Goal: Task Accomplishment & Management: Use online tool/utility

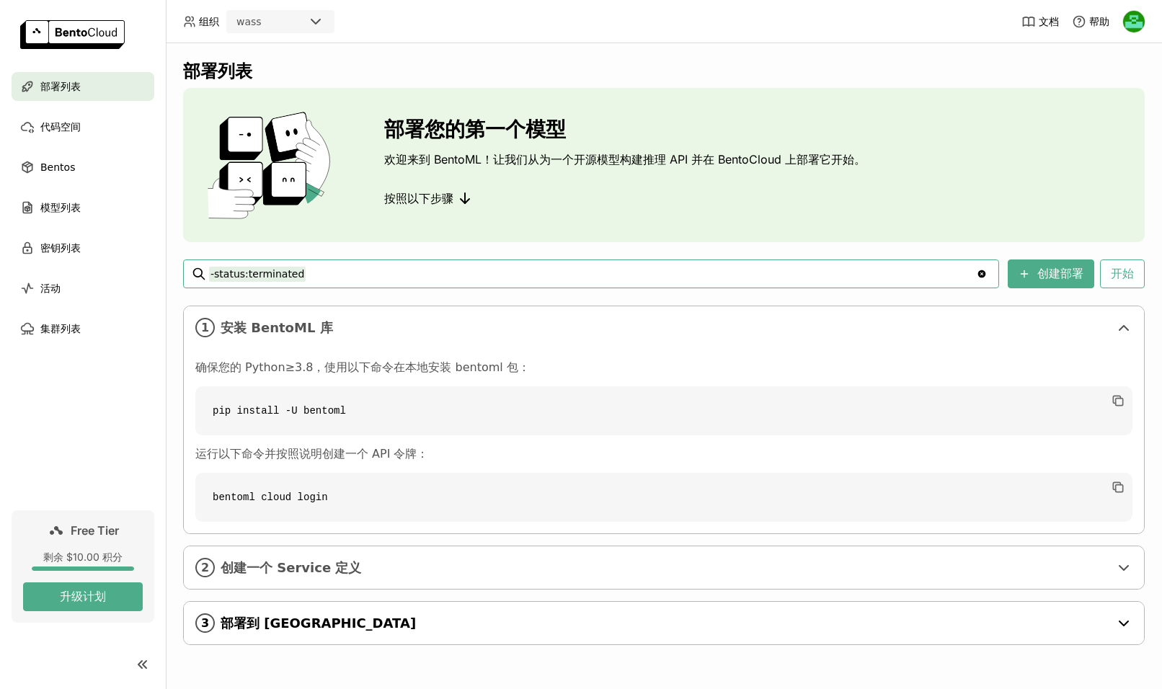
click at [334, 621] on span "部署到 [GEOGRAPHIC_DATA]" at bounding box center [665, 623] width 889 height 16
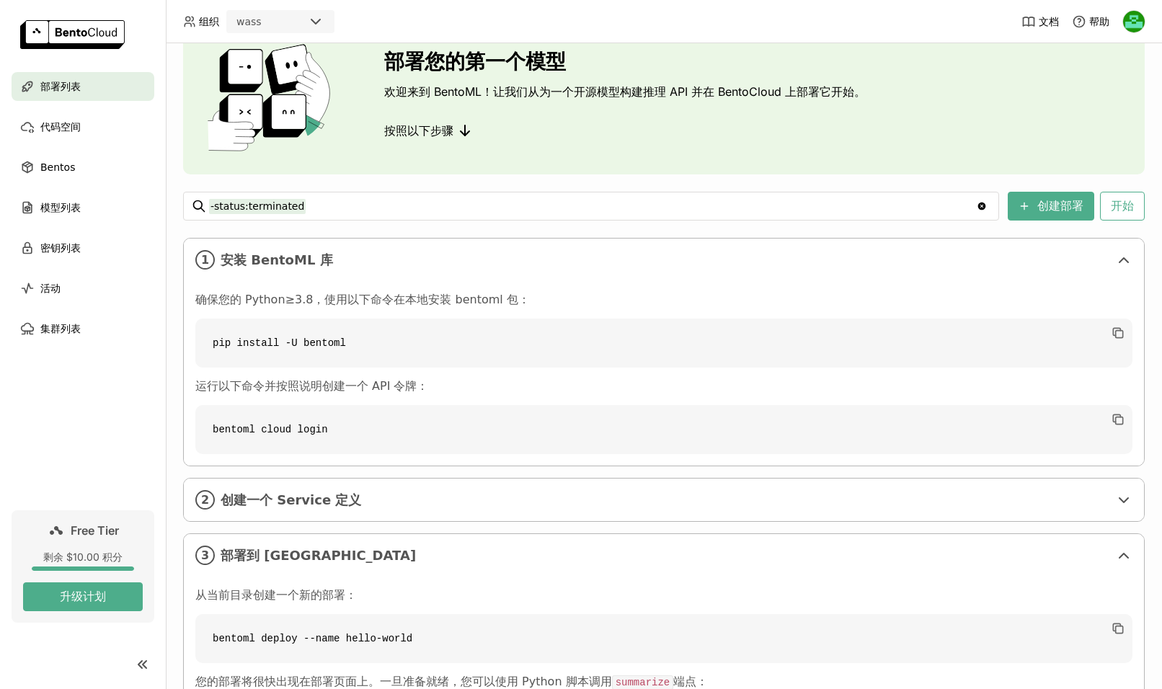
scroll to position [60, 0]
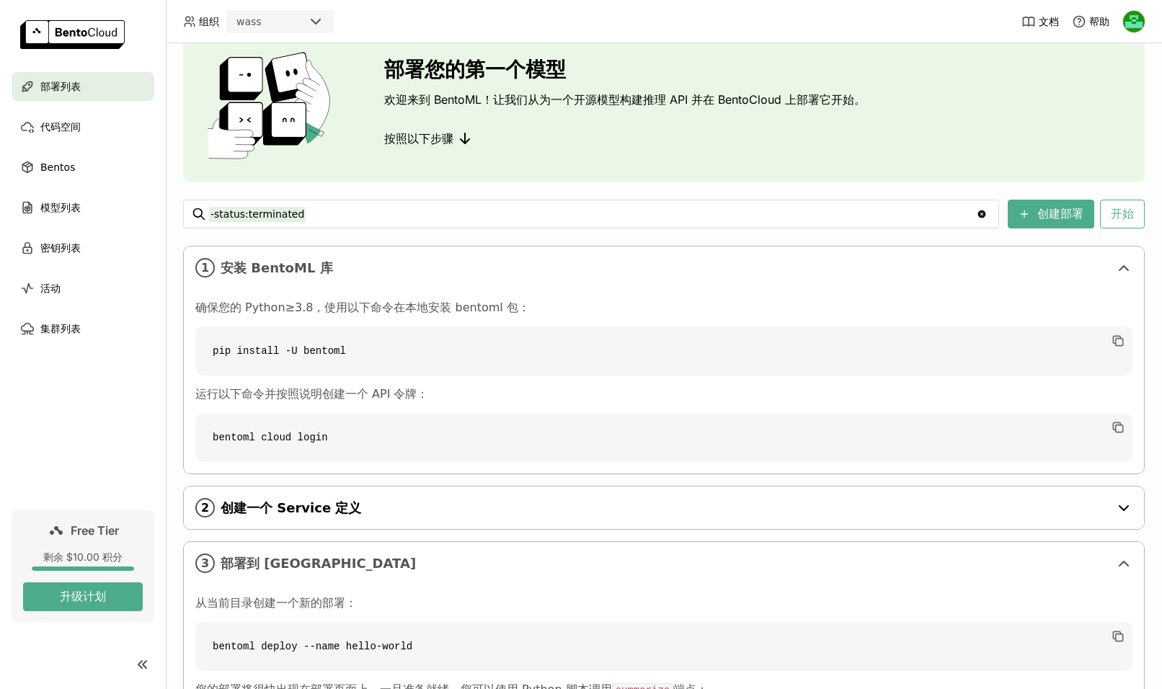
click at [360, 510] on span "创建一个 Service 定义" at bounding box center [665, 508] width 889 height 16
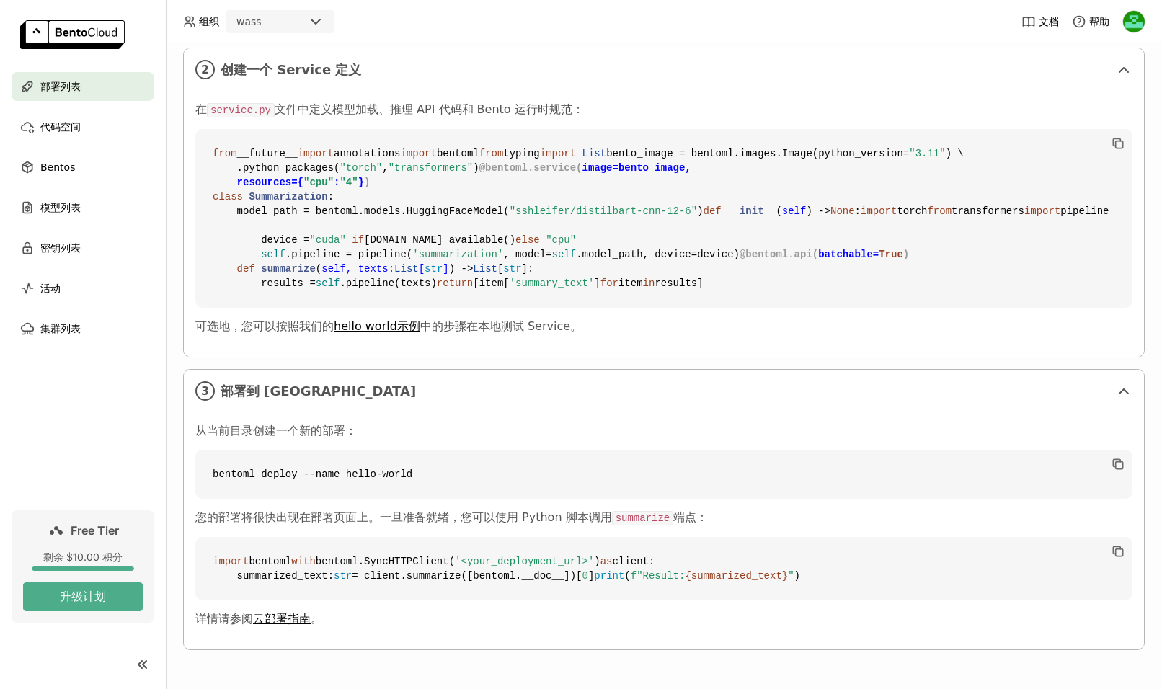
scroll to position [802, 0]
click at [71, 136] on div "代码空间" at bounding box center [83, 126] width 143 height 29
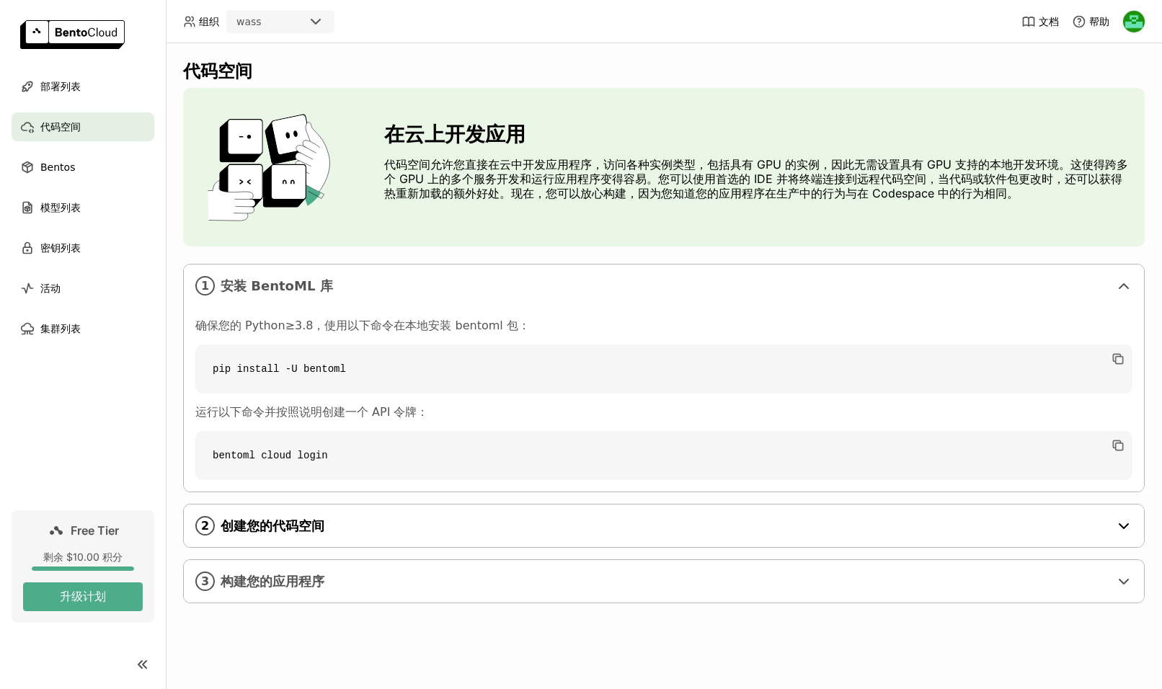
click at [383, 522] on span "创建您的代码空间" at bounding box center [665, 526] width 889 height 16
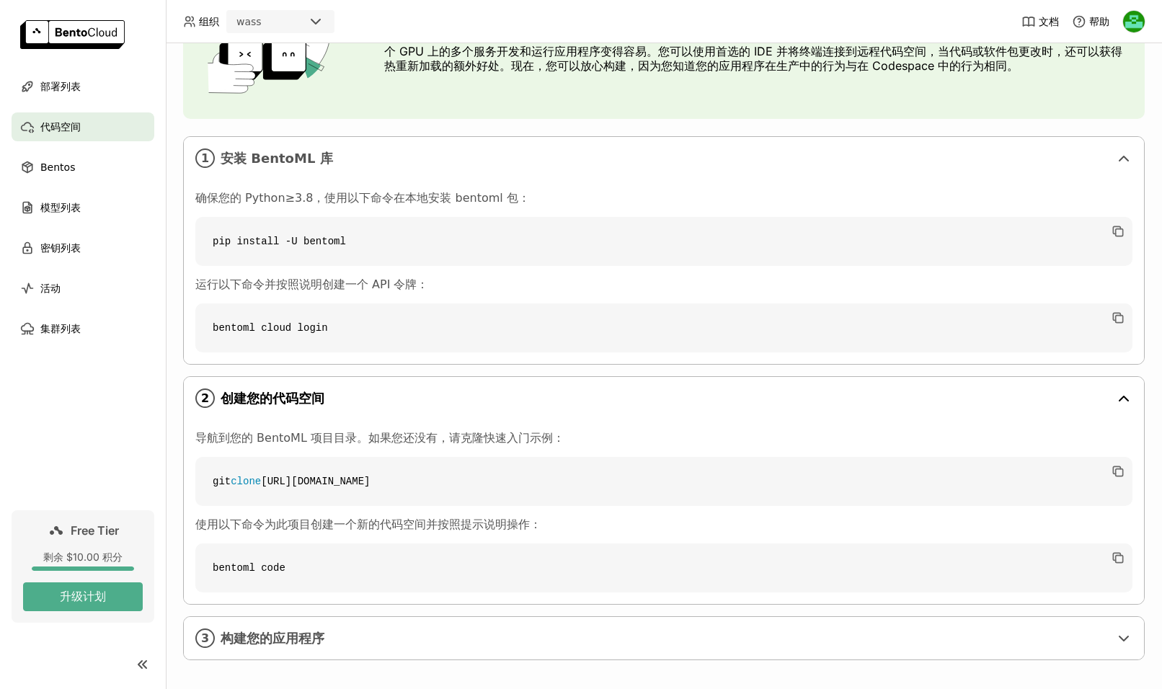
scroll to position [138, 0]
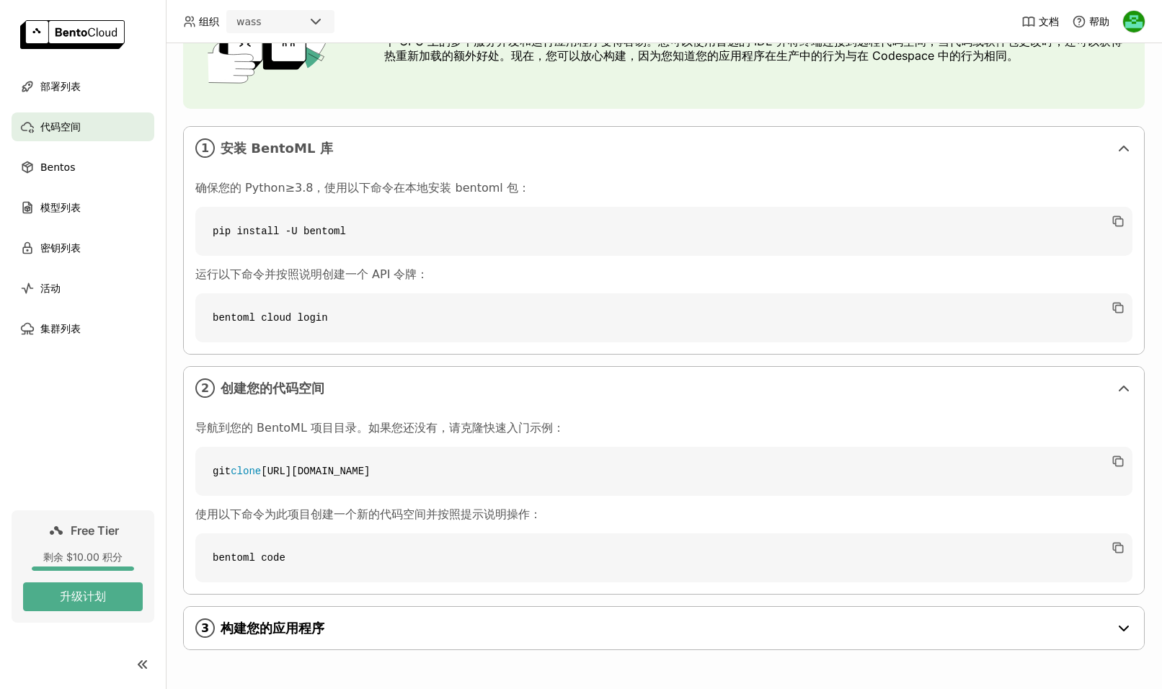
click at [382, 635] on span "构建您的应用程序" at bounding box center [665, 628] width 889 height 16
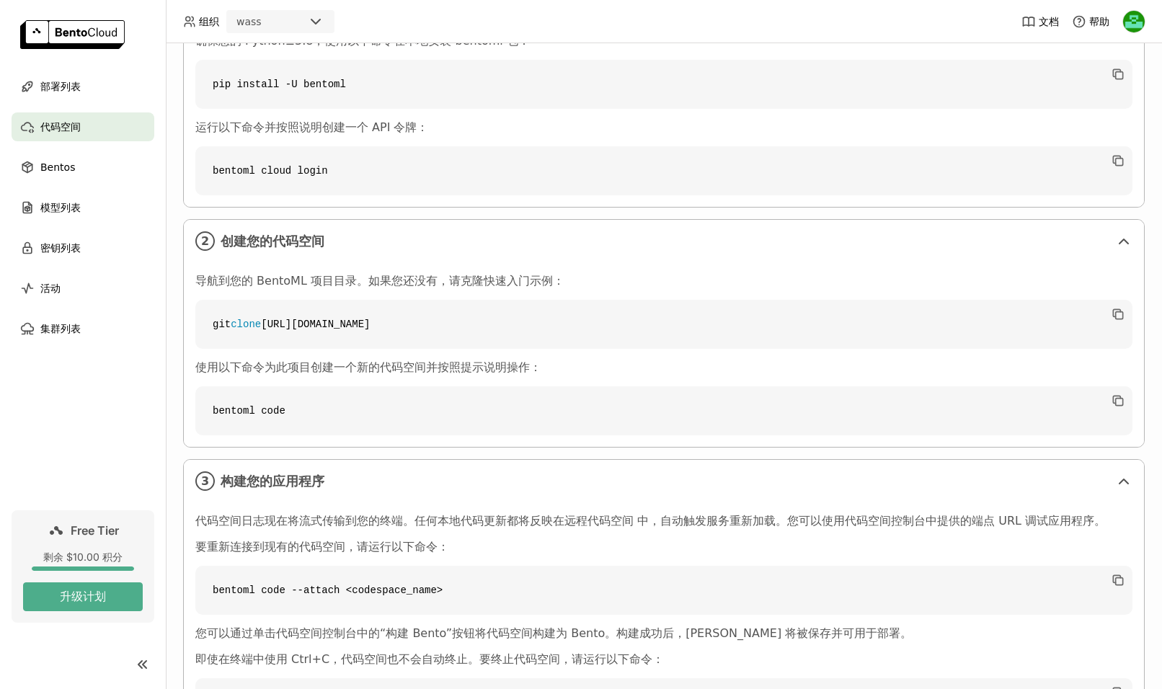
scroll to position [374, 0]
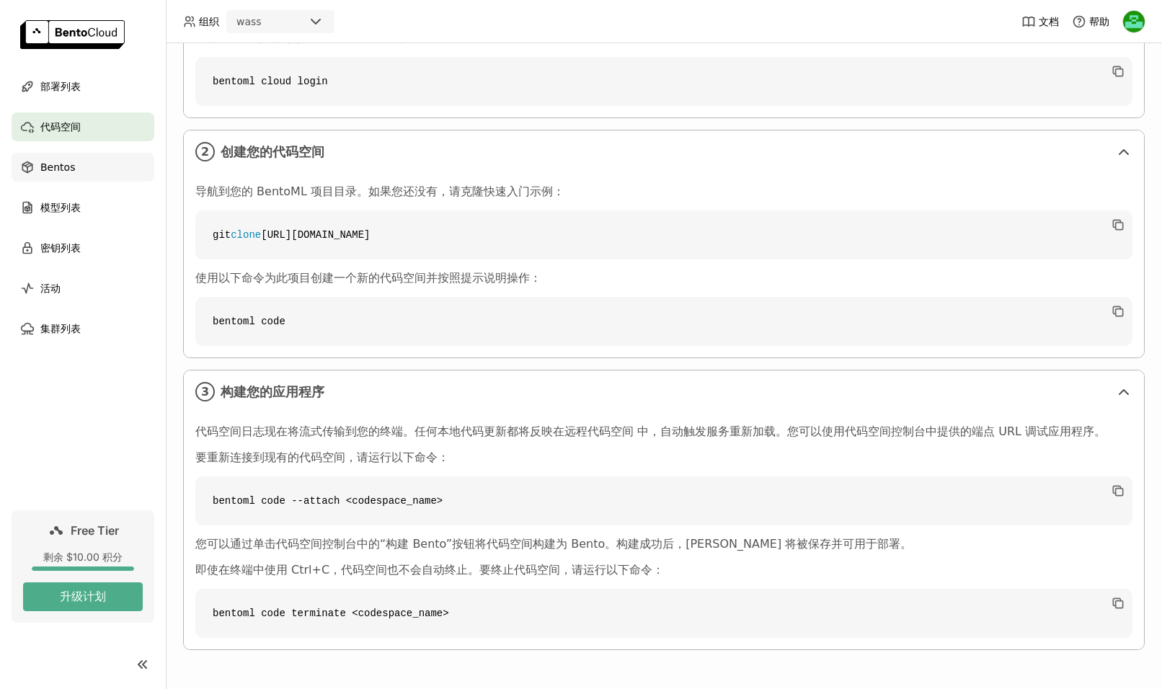
click at [48, 176] on div "Bentos" at bounding box center [83, 167] width 143 height 29
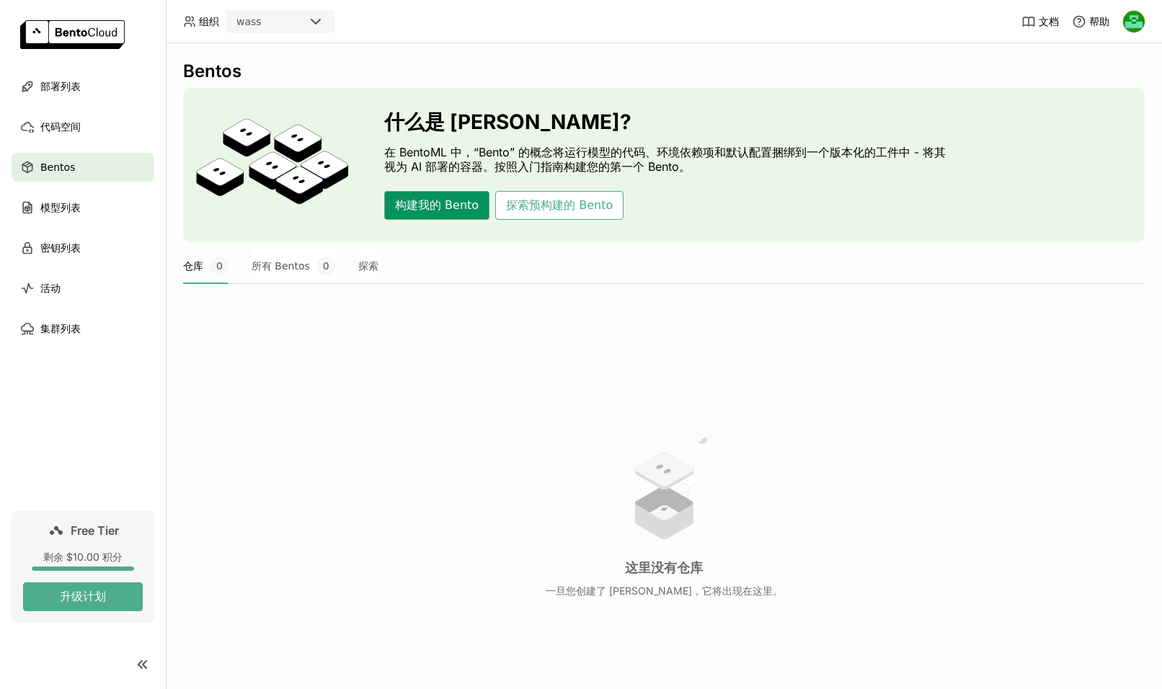
click at [453, 208] on button "构建我的 Bento" at bounding box center [436, 205] width 105 height 29
click at [69, 86] on span "部署列表" at bounding box center [60, 86] width 40 height 17
